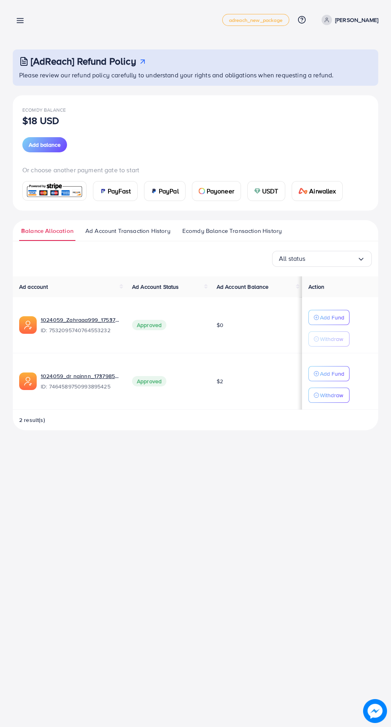
click at [37, 16] on div "Payment adreach_new_package Help Center Contact Support Plans and Pricing Term …" at bounding box center [195, 20] width 365 height 22
click at [20, 21] on line at bounding box center [20, 21] width 6 height 0
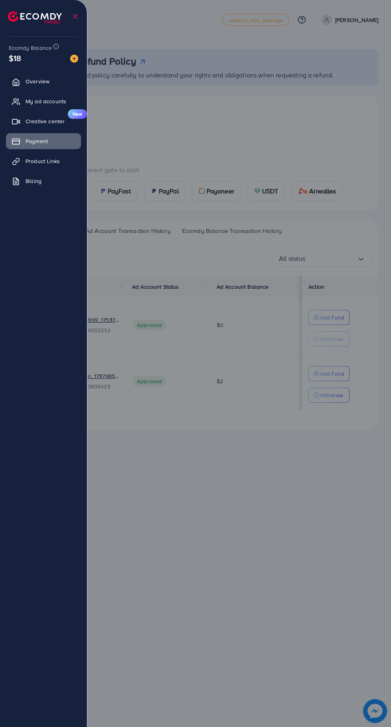
click at [56, 101] on span "My ad accounts" at bounding box center [46, 101] width 41 height 8
click at [69, 97] on link "My ad accounts" at bounding box center [43, 101] width 75 height 16
click at [55, 101] on span "My ad accounts" at bounding box center [46, 101] width 41 height 8
click at [52, 100] on span "My ad accounts" at bounding box center [46, 101] width 41 height 8
click at [49, 105] on span "My ad accounts" at bounding box center [46, 101] width 41 height 8
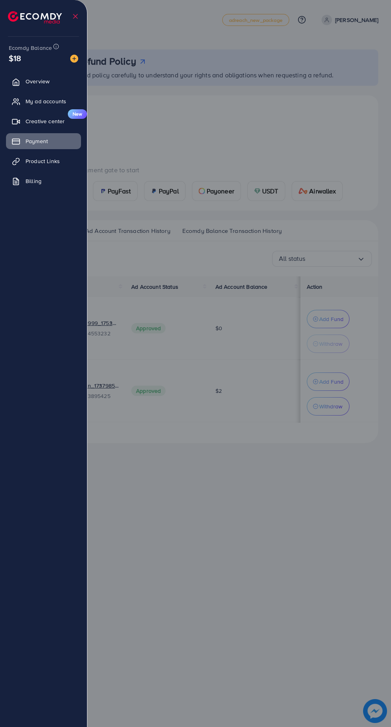
click at [46, 103] on span "My ad accounts" at bounding box center [46, 101] width 41 height 8
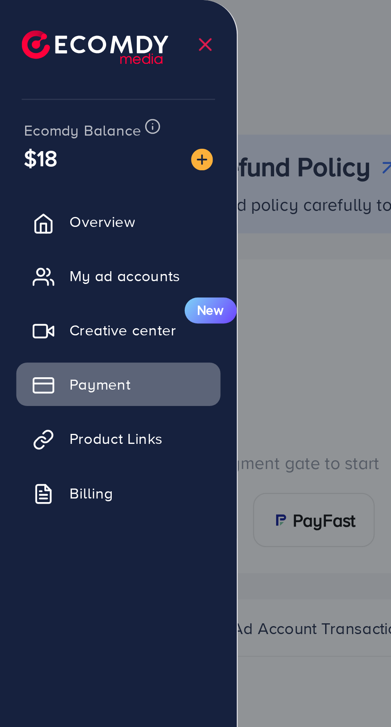
click at [49, 101] on span "My ad accounts" at bounding box center [46, 101] width 41 height 8
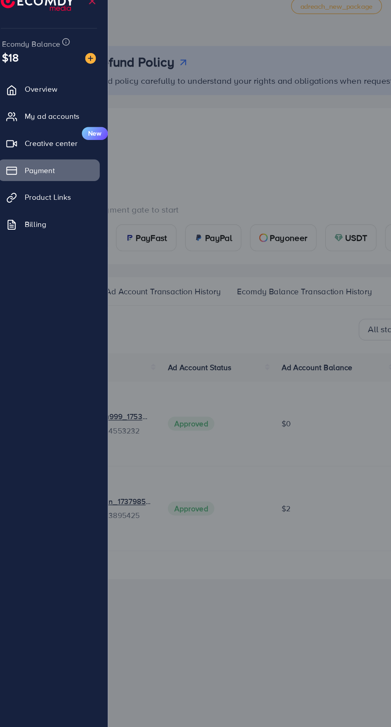
click at [43, 100] on span "My ad accounts" at bounding box center [46, 101] width 41 height 8
click at [45, 103] on span "My ad accounts" at bounding box center [46, 101] width 41 height 8
click at [53, 103] on span "My ad accounts" at bounding box center [46, 101] width 41 height 8
click at [35, 101] on span "My ad accounts" at bounding box center [46, 101] width 41 height 8
click at [41, 101] on span "My ad accounts" at bounding box center [46, 101] width 41 height 8
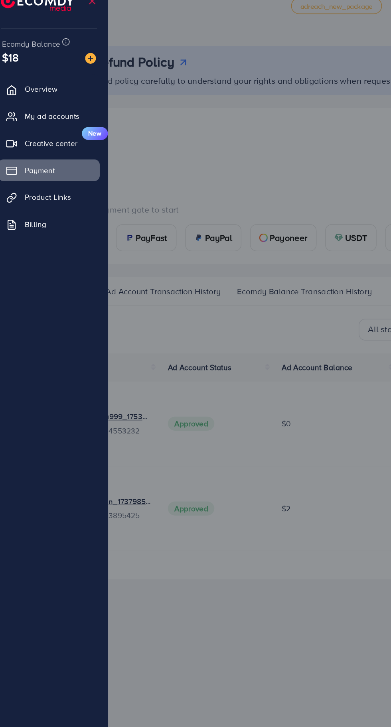
click at [47, 97] on span "My ad accounts" at bounding box center [46, 101] width 41 height 8
click at [49, 85] on span "Overview" at bounding box center [38, 81] width 24 height 8
click at [53, 102] on span "My ad accounts" at bounding box center [46, 101] width 41 height 8
click at [51, 102] on span "My ad accounts" at bounding box center [46, 101] width 41 height 8
click at [44, 94] on link "My ad accounts" at bounding box center [43, 101] width 75 height 16
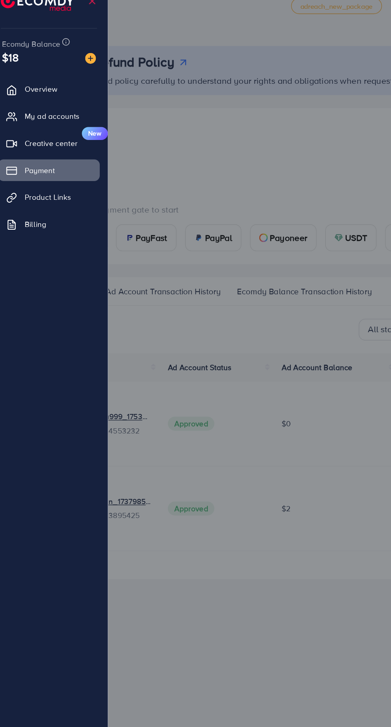
click at [44, 94] on link "My ad accounts" at bounding box center [43, 101] width 75 height 16
click at [52, 83] on link "Overview" at bounding box center [43, 81] width 75 height 16
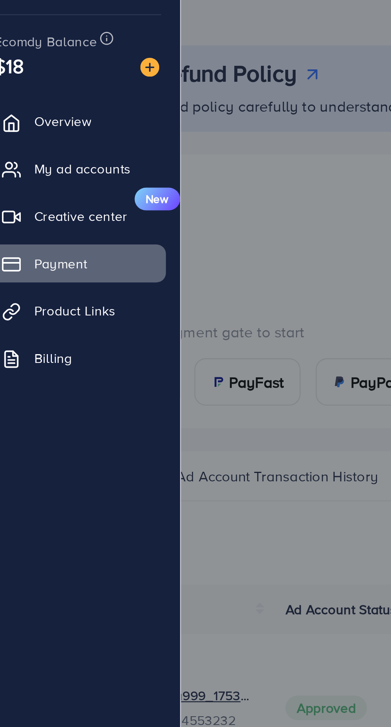
click at [24, 109] on link "My ad accounts" at bounding box center [43, 101] width 75 height 16
click at [47, 100] on span "My ad accounts" at bounding box center [46, 101] width 41 height 8
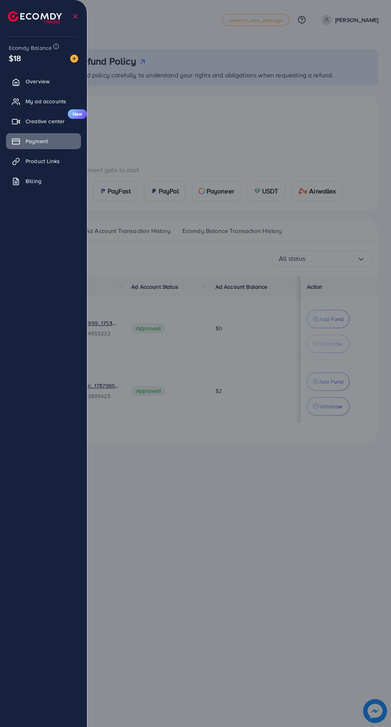
click at [51, 105] on span "My ad accounts" at bounding box center [46, 101] width 41 height 8
click at [48, 98] on span "My ad accounts" at bounding box center [46, 101] width 41 height 8
